Goal: Task Accomplishment & Management: Use online tool/utility

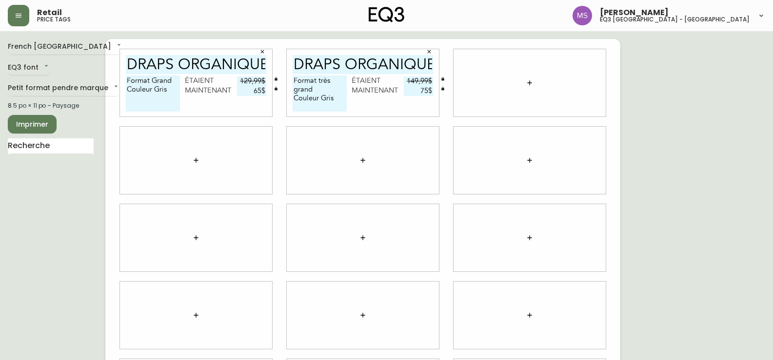
click at [14, 11] on button "button" at bounding box center [18, 15] width 21 height 21
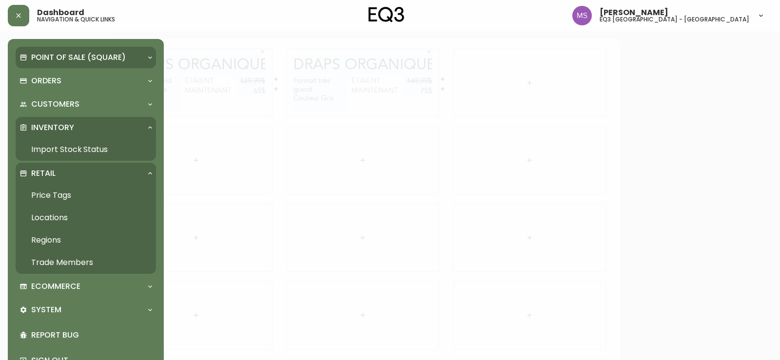
click at [73, 67] on div "Point of Sale (Square)" at bounding box center [86, 57] width 140 height 21
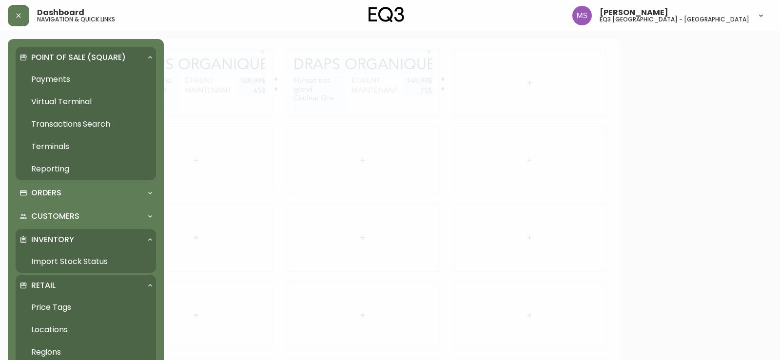
click at [71, 269] on link "Import Stock Status" at bounding box center [86, 262] width 140 height 22
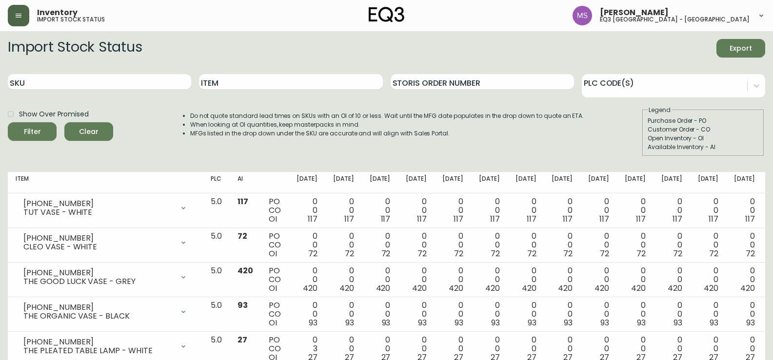
click at [20, 17] on icon "button" at bounding box center [19, 16] width 8 height 8
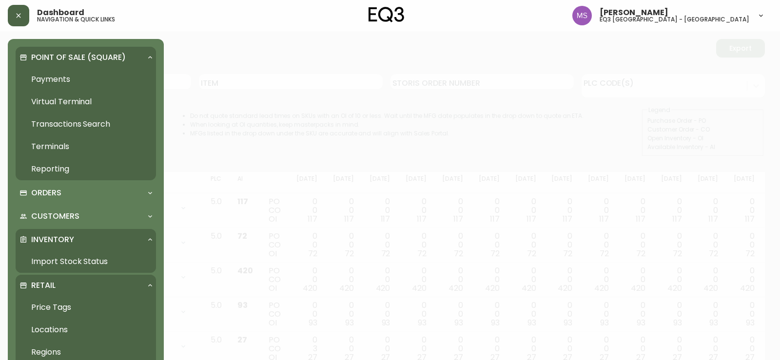
click at [62, 305] on link "Price Tags" at bounding box center [86, 308] width 140 height 22
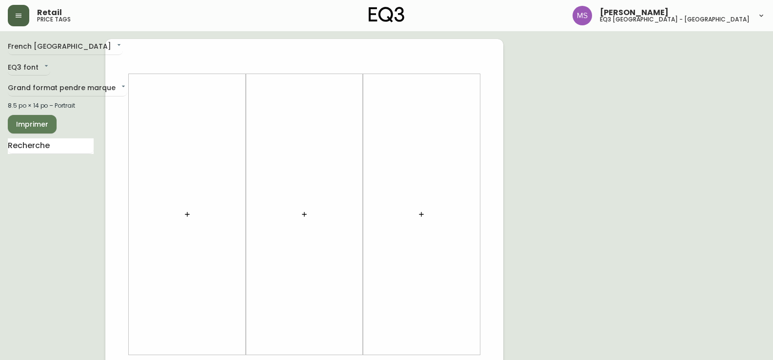
click at [185, 217] on icon "button" at bounding box center [187, 215] width 8 height 8
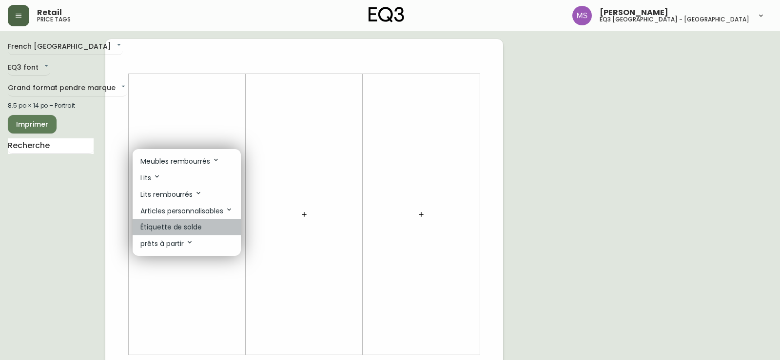
click at [191, 227] on p "Étiquette de solde" at bounding box center [170, 227] width 61 height 10
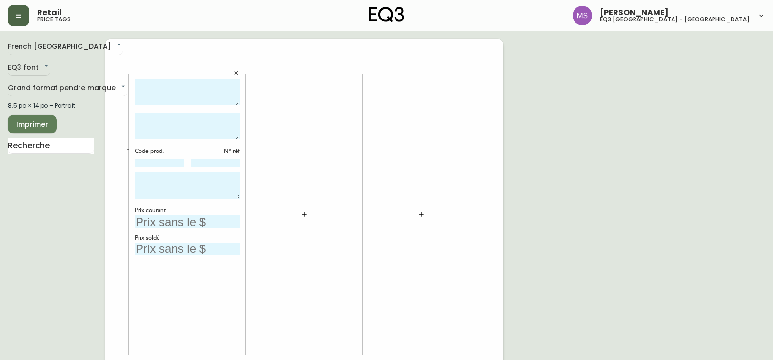
click at [157, 88] on textarea at bounding box center [187, 92] width 105 height 27
type textarea "t"
type textarea "TISSU AU MÈTRE"
click at [145, 119] on textarea at bounding box center [187, 126] width 105 height 26
type textarea "Valley Blossom (2 m)"
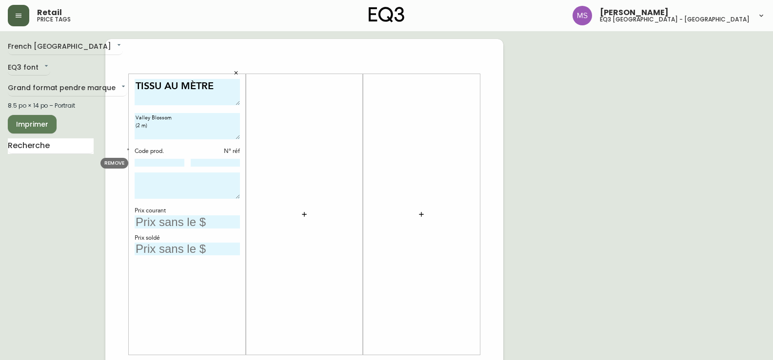
click at [159, 164] on input at bounding box center [160, 163] width 50 height 8
click at [168, 163] on input "30730-FB" at bounding box center [160, 163] width 50 height 8
type input "30700-FB"
click at [211, 196] on textarea at bounding box center [187, 186] width 105 height 26
type textarea "v"
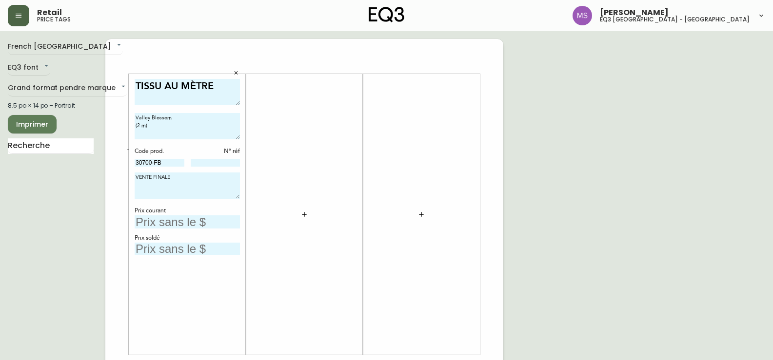
type textarea "VENTE FINALE"
click at [186, 224] on input "text" at bounding box center [187, 222] width 105 height 13
type input "70$"
click at [173, 249] on input "text" at bounding box center [187, 249] width 105 height 13
type input "50$"
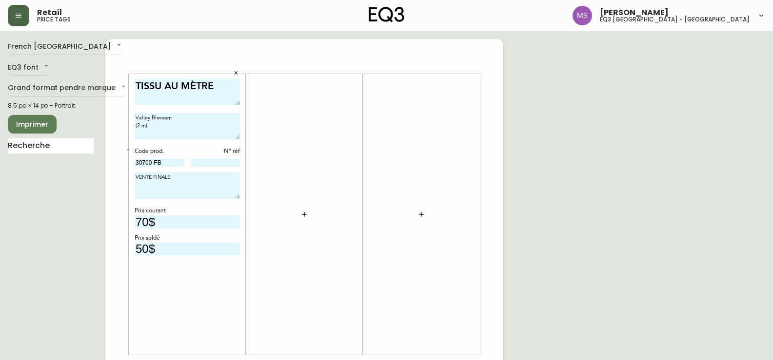
click at [186, 281] on div "TISSU AU MÈTRE Valley Blossom (2 m) Code prod. N° réf 30700-FB VENTE FINALE Pri…" at bounding box center [187, 215] width 105 height 272
click at [25, 122] on span "Imprimer" at bounding box center [32, 125] width 33 height 12
